Goal: Find contact information: Obtain details needed to contact an individual or organization

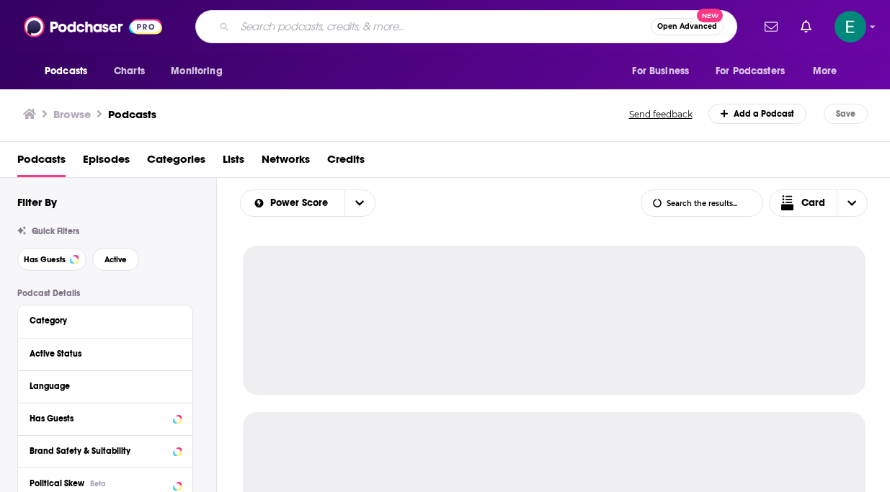
click at [444, 28] on input "Search podcasts, credits, & more..." at bounding box center [443, 26] width 416 height 23
paste input "People Managing People"
type input "People Managing People"
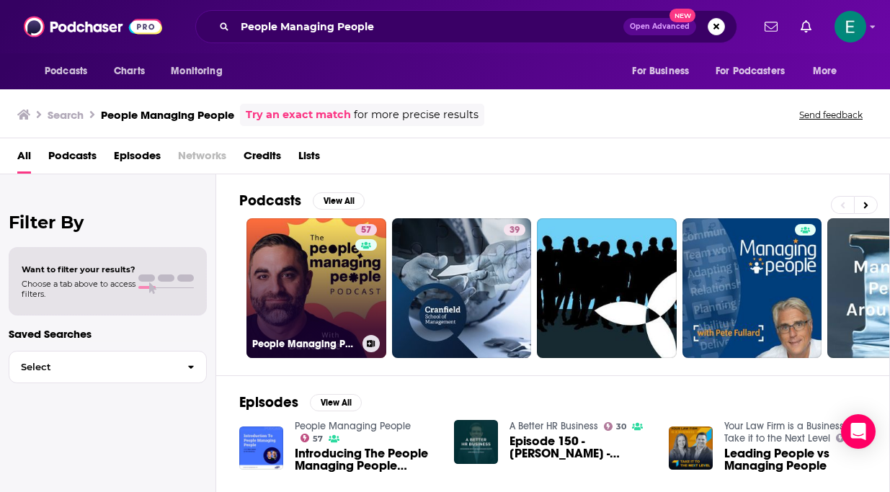
click at [323, 307] on link "57 People Managing People" at bounding box center [316, 288] width 140 height 140
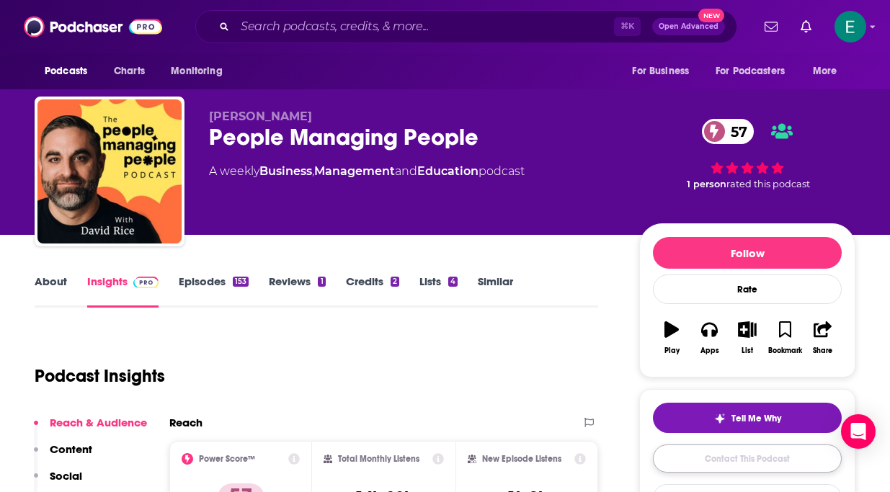
click at [722, 463] on link "Contact This Podcast" at bounding box center [747, 458] width 189 height 28
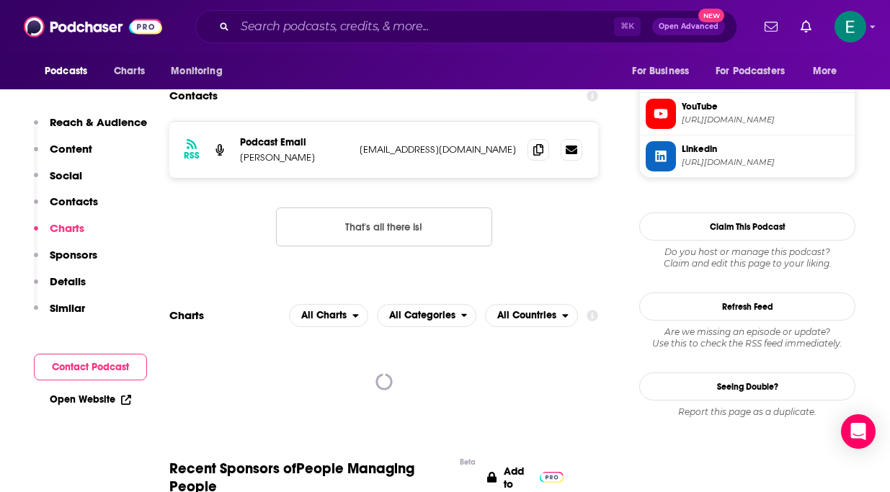
scroll to position [1275, 0]
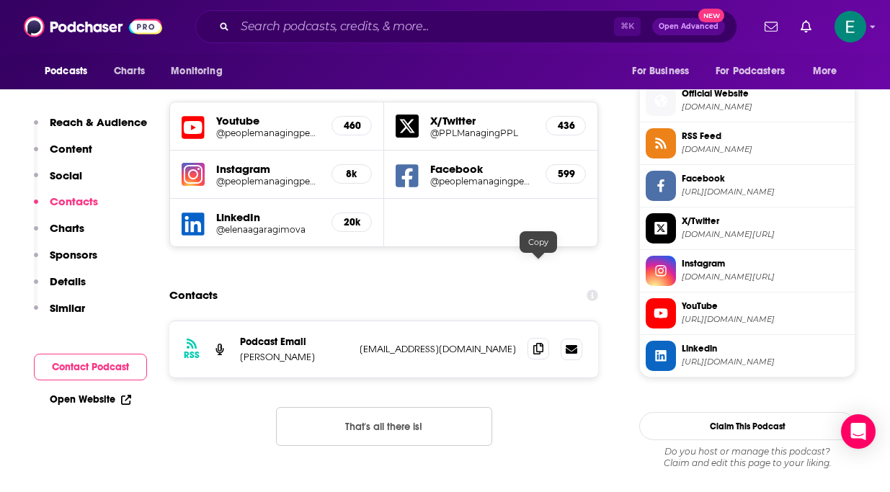
click at [537, 343] on icon at bounding box center [538, 349] width 10 height 12
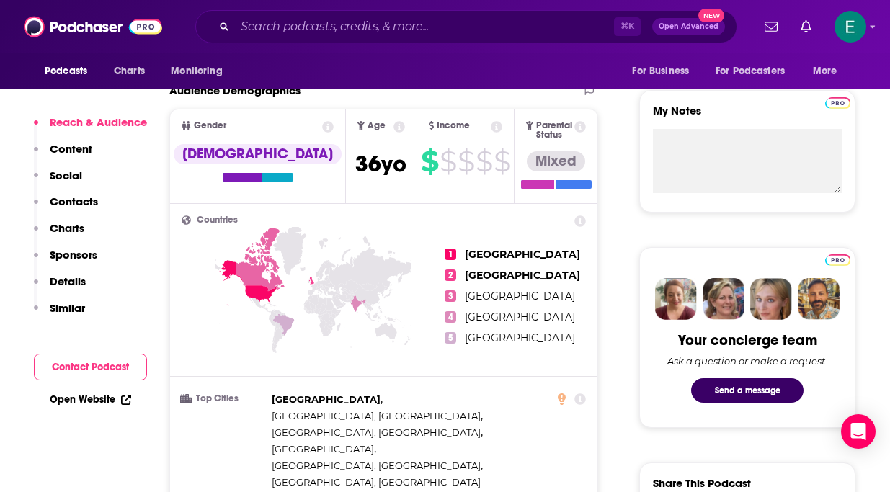
scroll to position [0, 0]
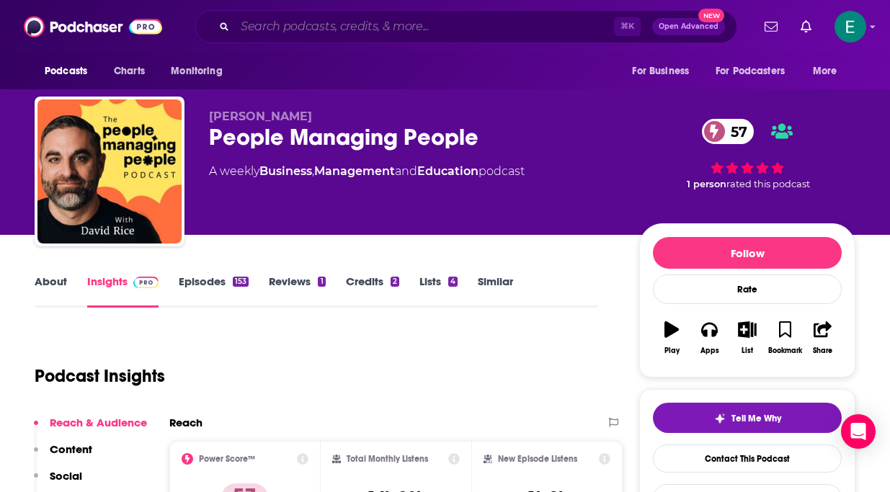
click at [509, 30] on input "Search podcasts, credits, & more..." at bounding box center [424, 26] width 379 height 23
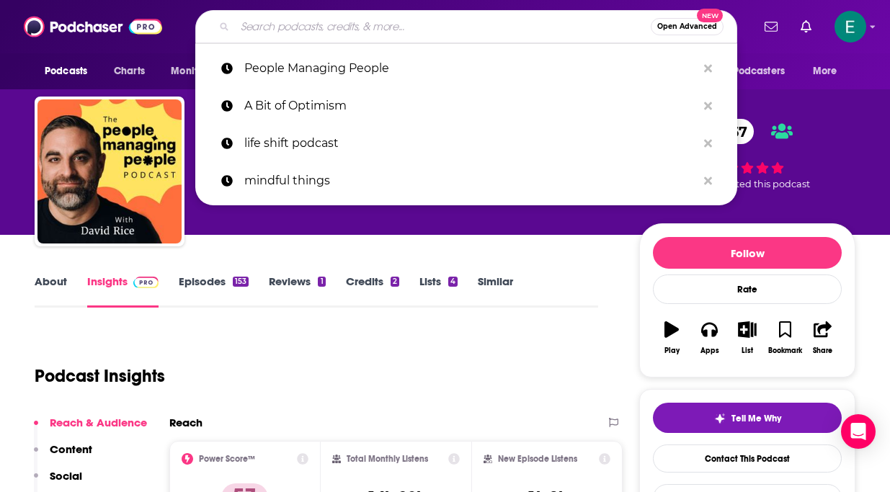
paste input "Radical Candor: Communication at Work"
type input "Radical Candor: Communication at Work"
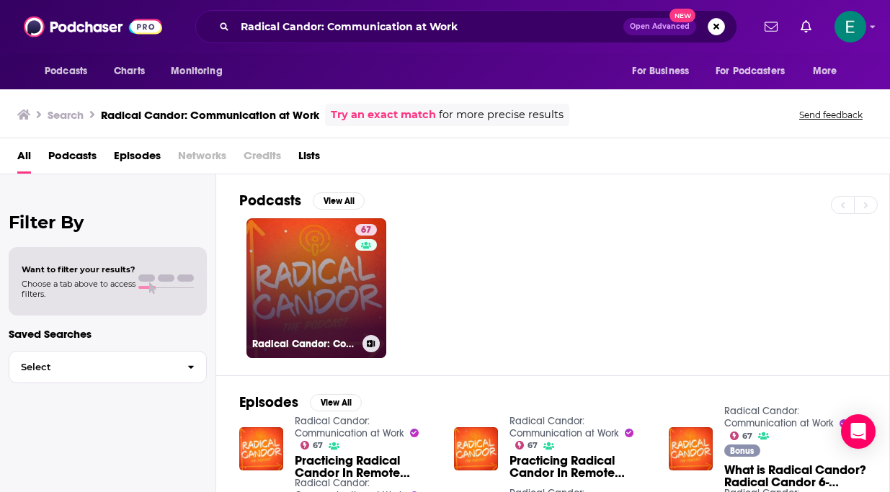
click at [307, 279] on link "67 Radical Candor: Communication at Work" at bounding box center [316, 288] width 140 height 140
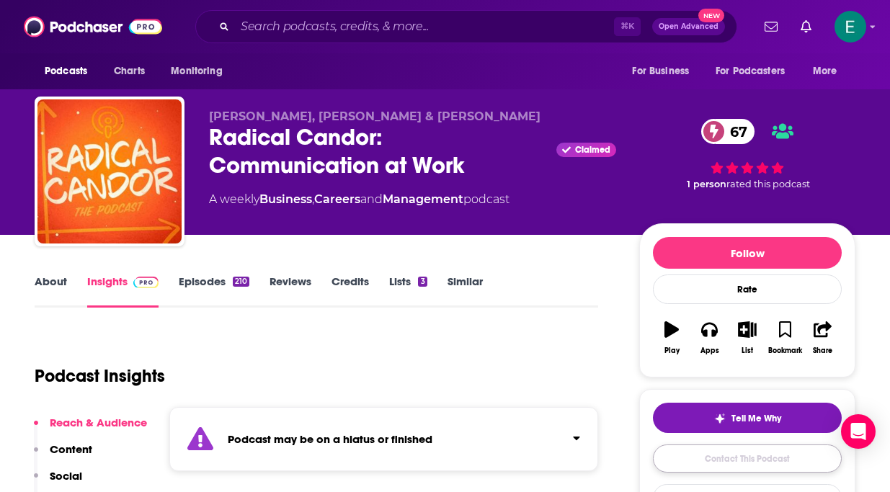
click at [725, 458] on link "Contact This Podcast" at bounding box center [747, 458] width 189 height 28
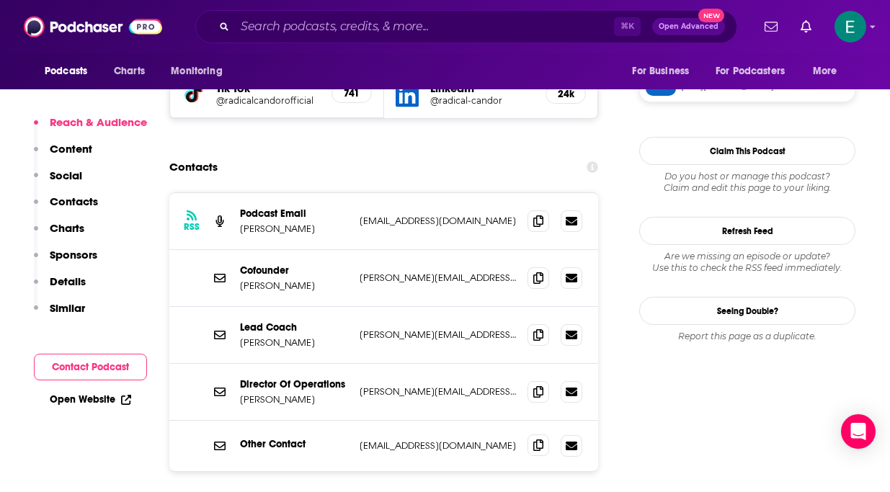
scroll to position [1454, 0]
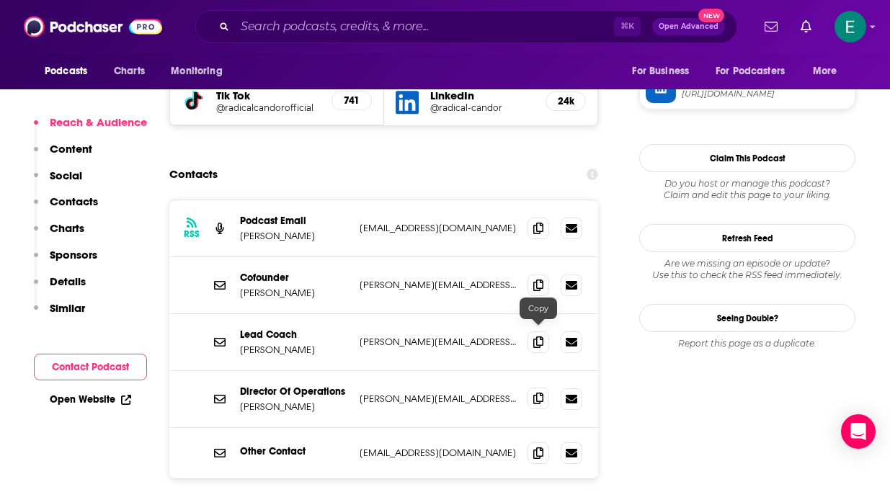
click at [535, 388] on span at bounding box center [538, 399] width 22 height 22
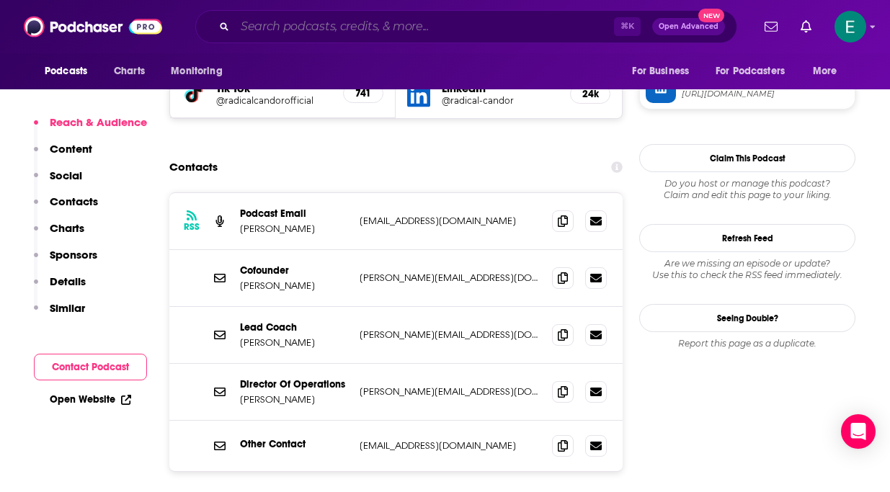
click at [392, 24] on input "Search podcasts, credits, & more..." at bounding box center [424, 26] width 379 height 23
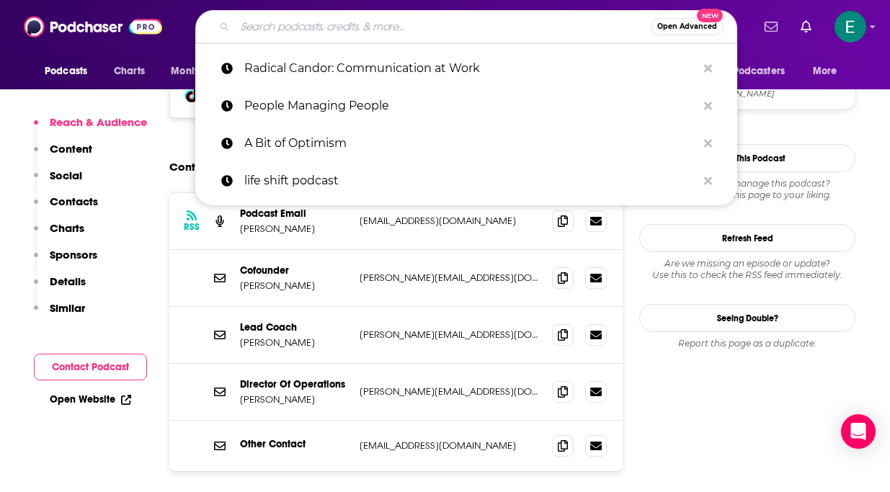
paste input "HBR On Leadership"
type input "HBR On Leadership"
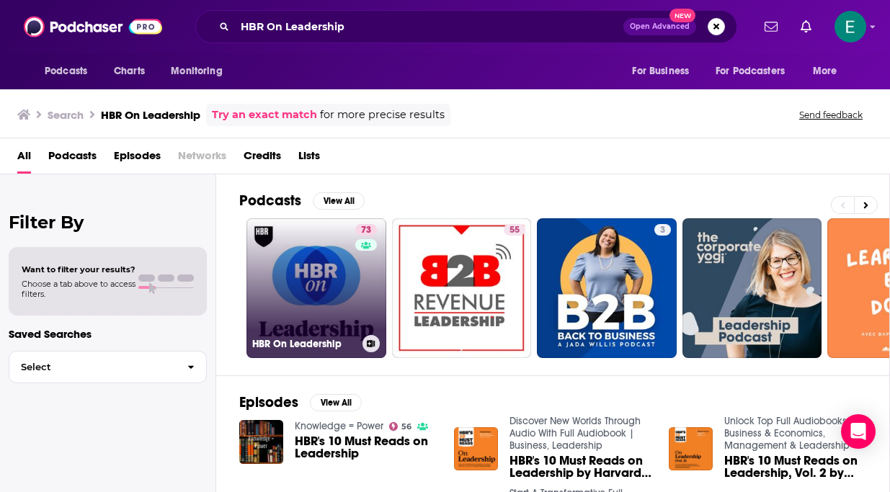
click at [348, 259] on link "73 HBR On Leadership" at bounding box center [316, 288] width 140 height 140
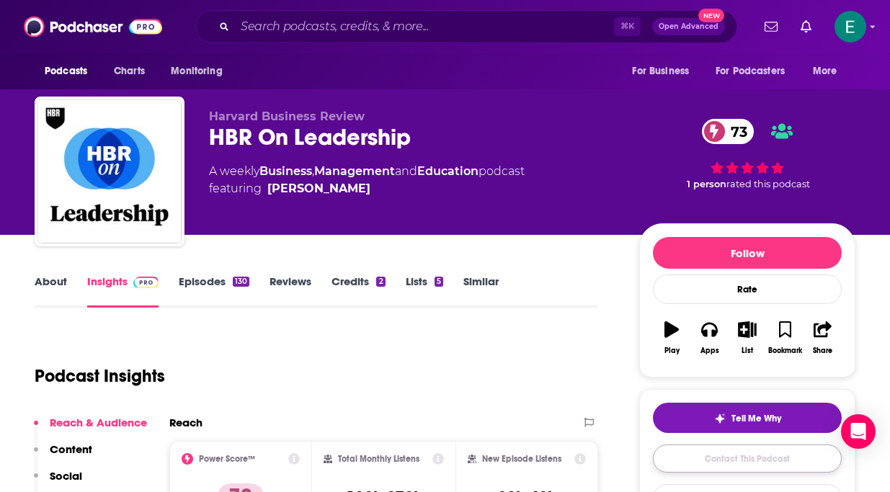
click at [718, 458] on link "Contact This Podcast" at bounding box center [747, 458] width 189 height 28
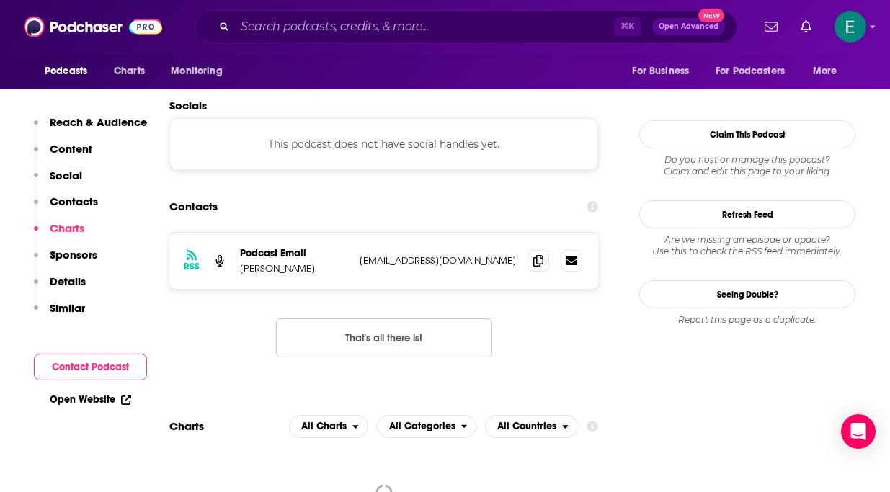
scroll to position [1219, 0]
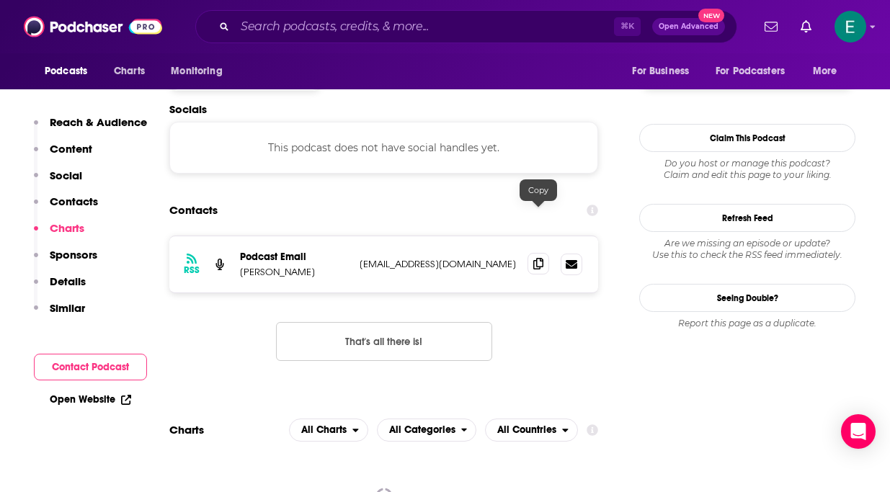
click at [536, 258] on icon at bounding box center [538, 264] width 10 height 12
